Goal: Transaction & Acquisition: Purchase product/service

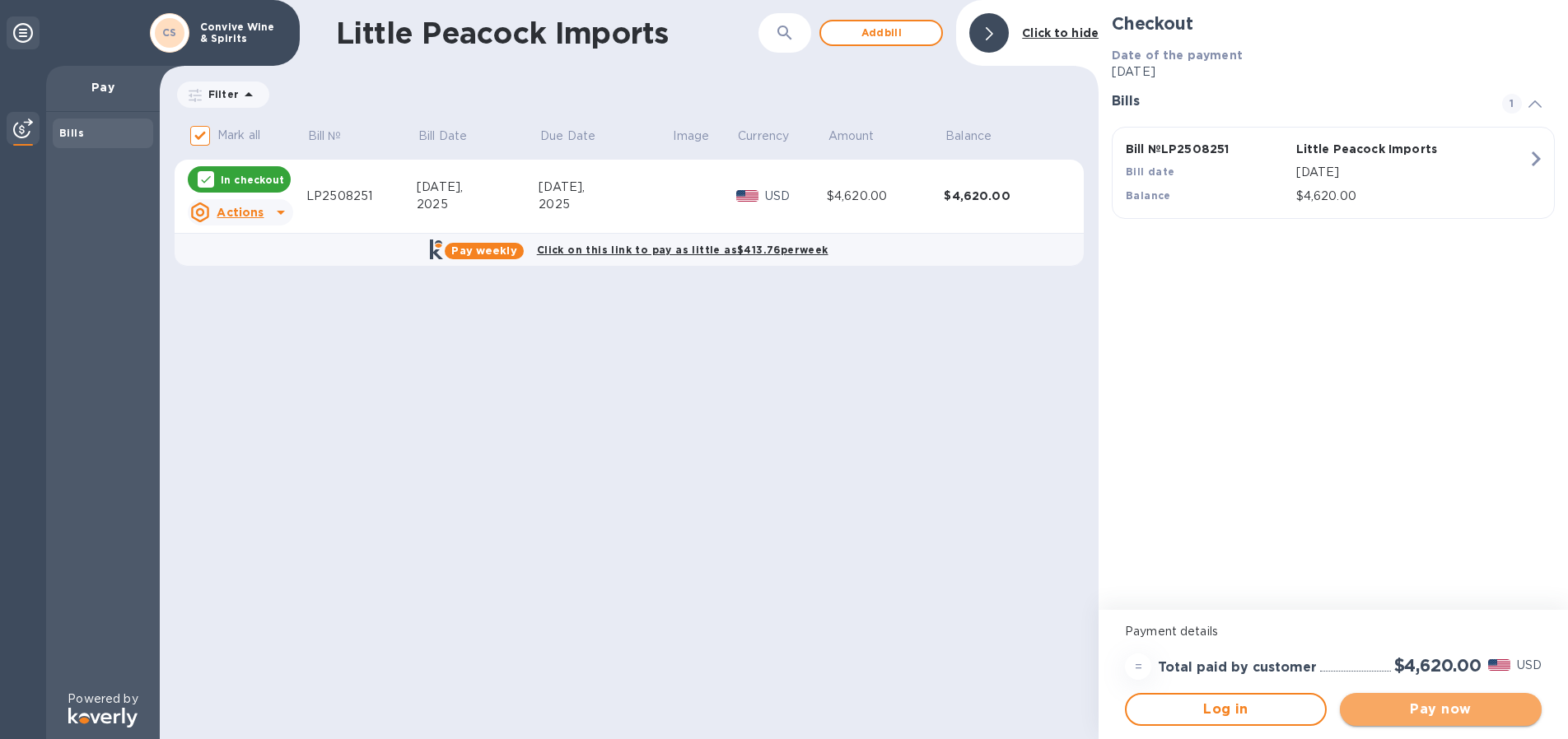
click at [1466, 704] on span "Pay now" at bounding box center [1441, 710] width 175 height 19
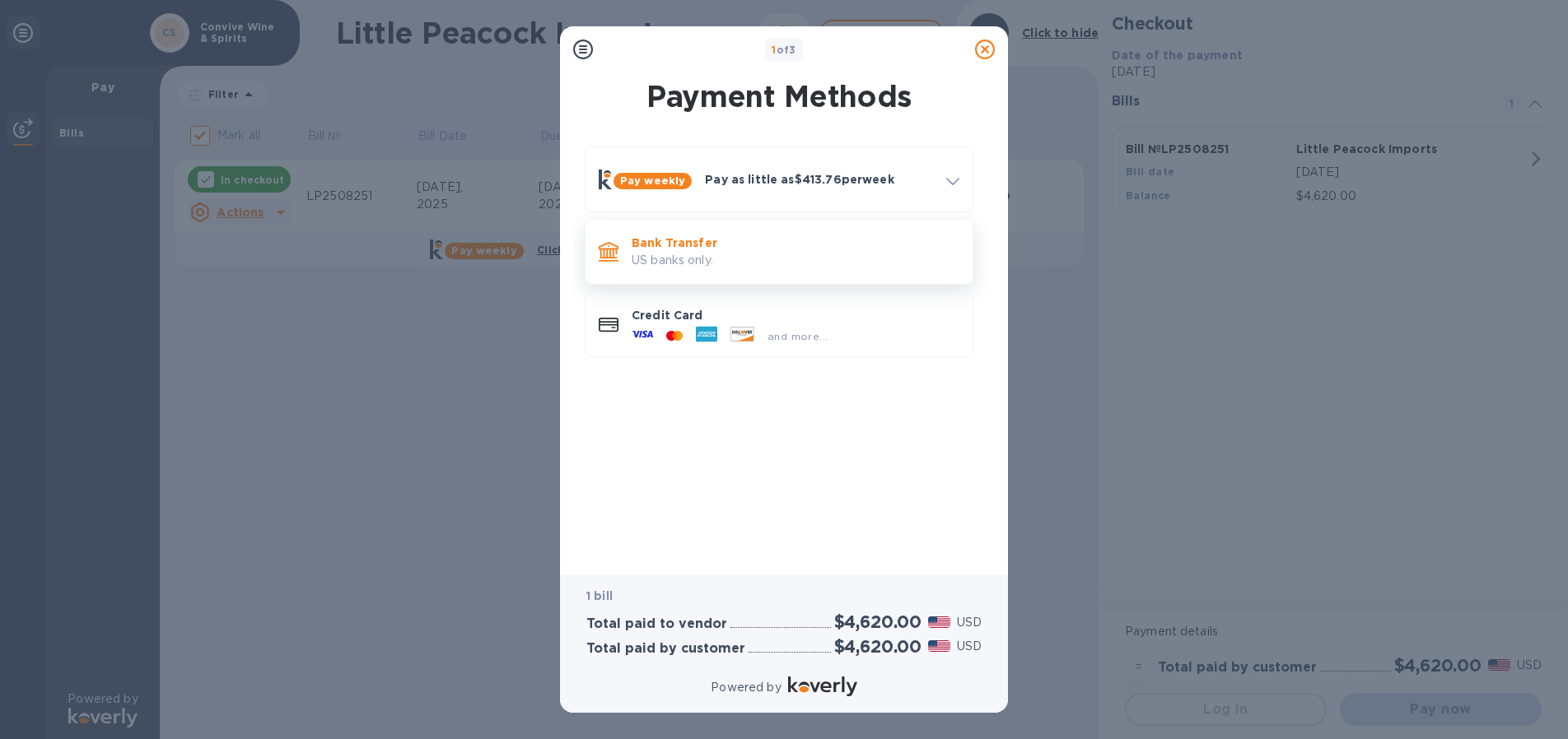
click at [693, 260] on p "US banks only." at bounding box center [795, 261] width 328 height 18
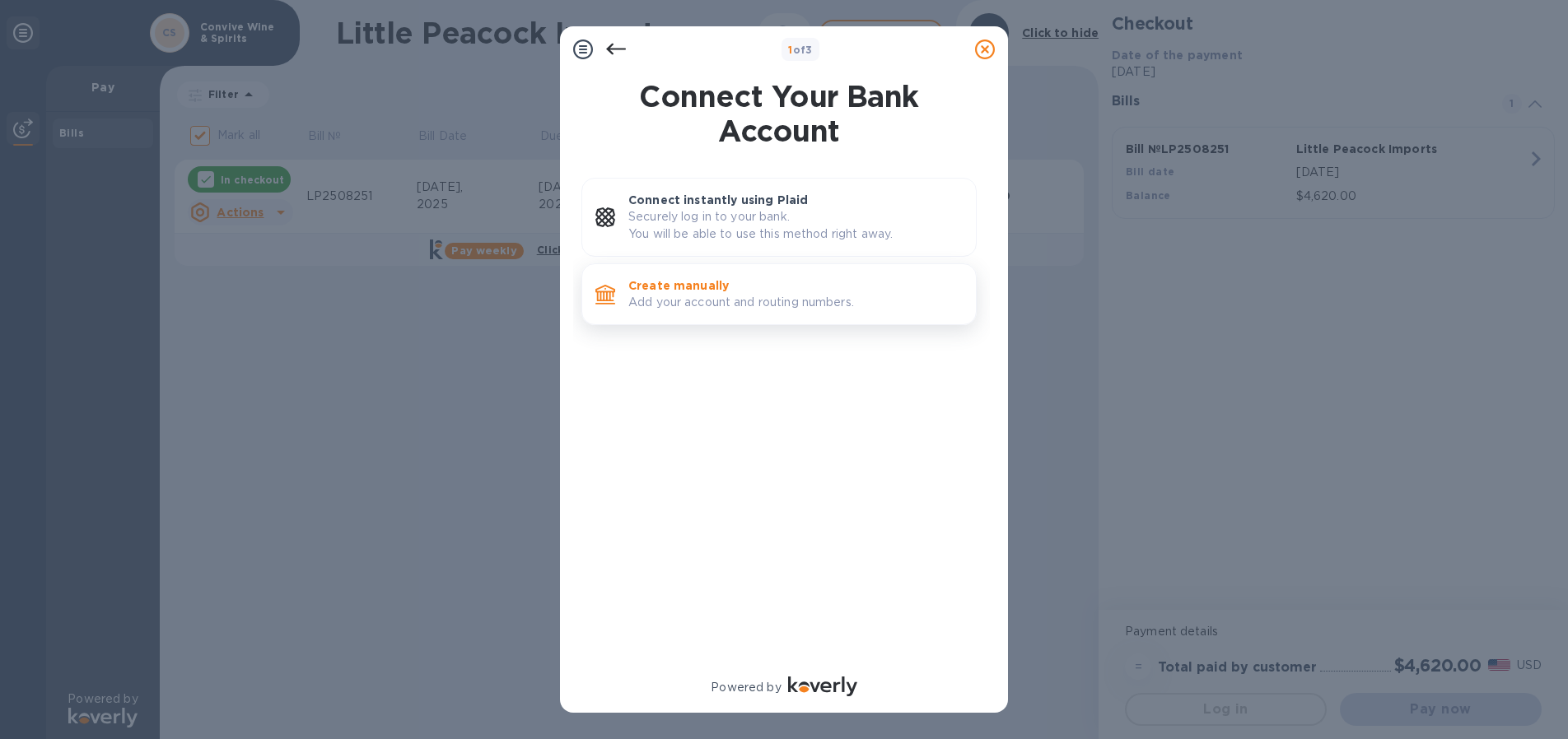
click at [699, 289] on p "Create manually" at bounding box center [796, 285] width 335 height 17
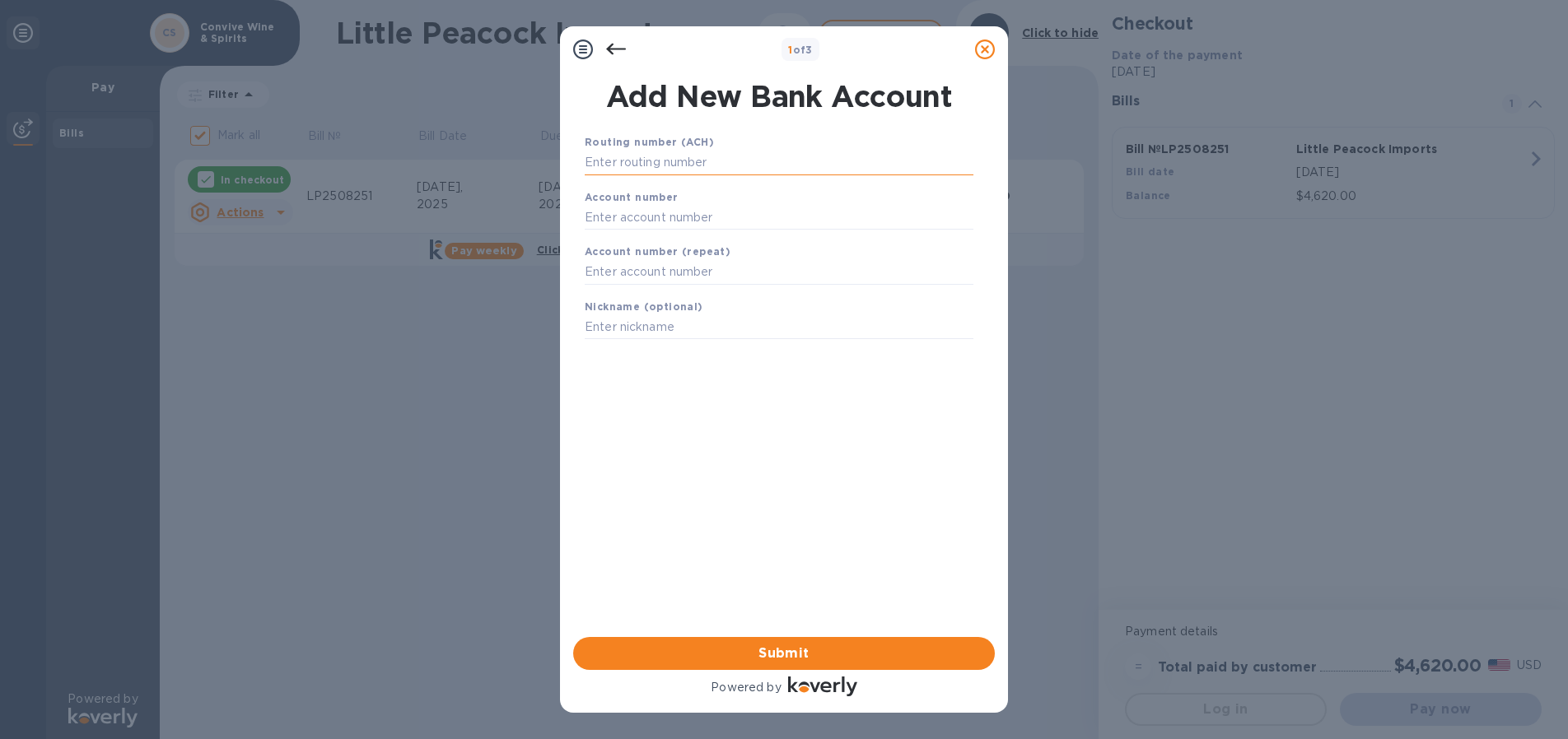
click at [662, 156] on input "text" at bounding box center [779, 162] width 389 height 24
type input "021000021"
click at [648, 238] on input "text" at bounding box center [779, 237] width 389 height 24
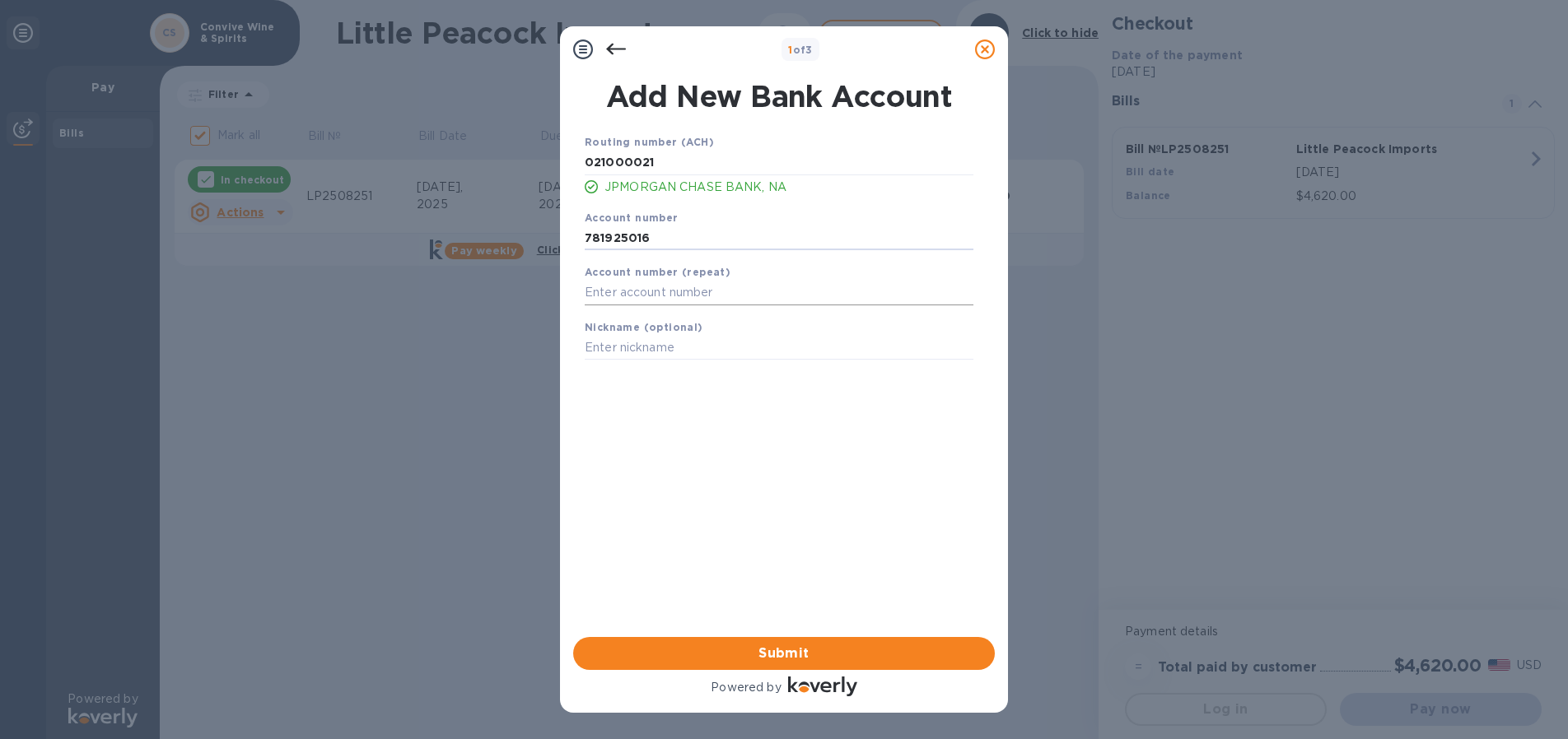
type input "781925016"
click at [638, 289] on input "text" at bounding box center [779, 293] width 389 height 24
type input "781925016"
click at [641, 351] on input "text" at bounding box center [779, 347] width 389 height 24
click at [793, 651] on span "Submit" at bounding box center [784, 653] width 395 height 19
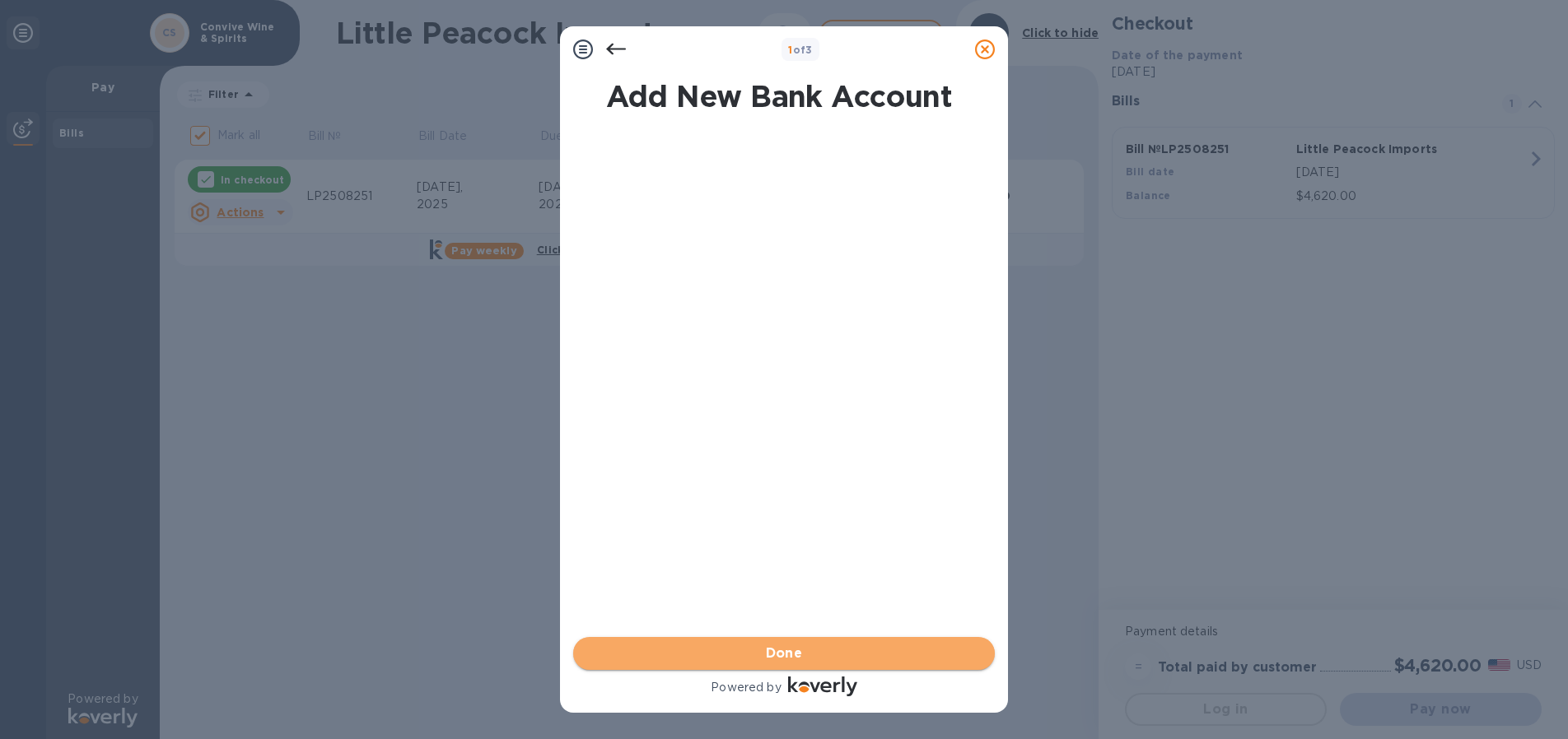
click at [824, 654] on span "Done" at bounding box center [784, 653] width 395 height 19
